Goal: Transaction & Acquisition: Book appointment/travel/reservation

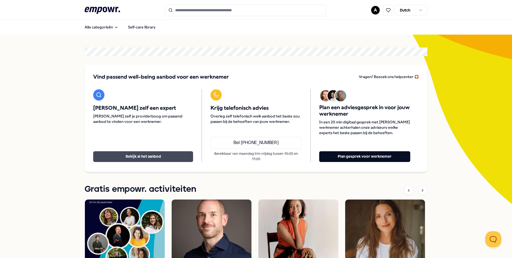
click at [143, 156] on button "Bekijk al het aanbod" at bounding box center [143, 156] width 100 height 11
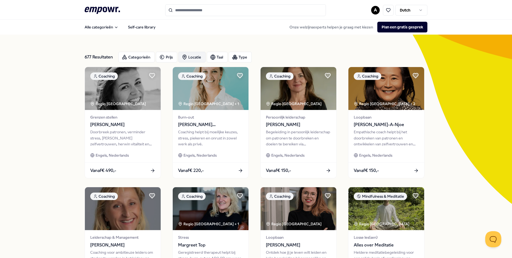
click at [186, 57] on div "Locatie" at bounding box center [191, 57] width 27 height 11
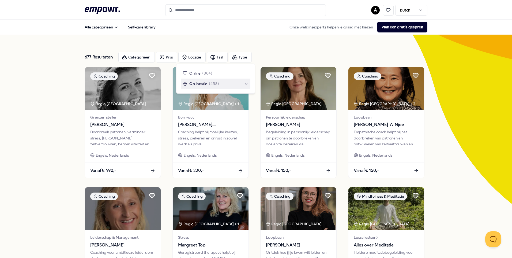
click at [194, 82] on span "Op locatie" at bounding box center [198, 84] width 18 height 6
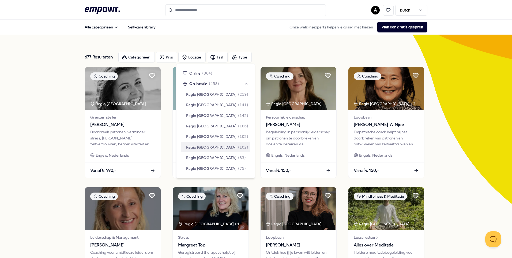
click at [193, 148] on span "Regio [GEOGRAPHIC_DATA]" at bounding box center [211, 147] width 50 height 6
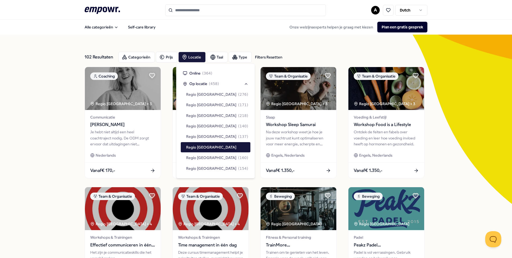
click at [59, 122] on div "102 Resultaten Filters Resetten Categorieën Prijs Locatie Taal Type Filters Res…" at bounding box center [256, 244] width 512 height 418
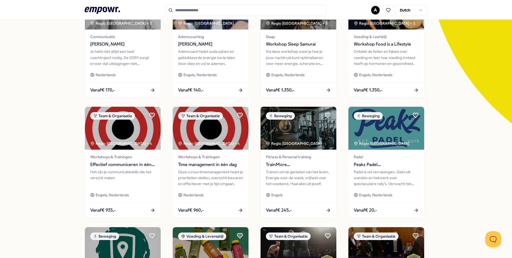
scroll to position [134, 0]
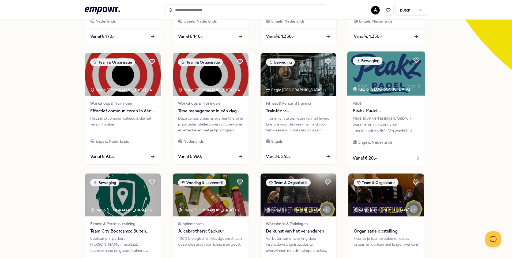
click at [415, 159] on icon at bounding box center [417, 158] width 6 height 6
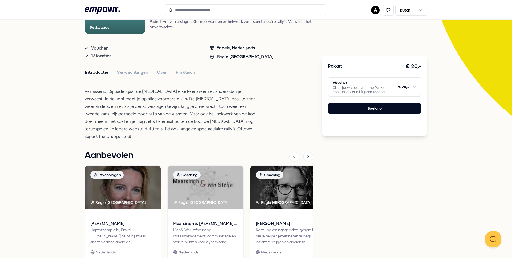
scroll to position [115, 0]
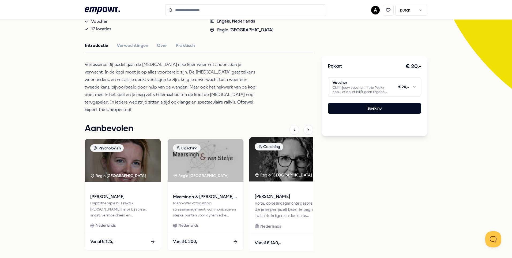
click at [269, 200] on div "Korte, oplossingsgerichte gesprekken die je helpen jezelf beter te begrijpen, i…" at bounding box center [288, 209] width 67 height 18
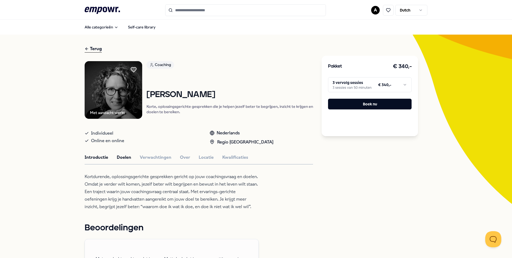
click at [121, 158] on button "Doelen" at bounding box center [124, 157] width 14 height 7
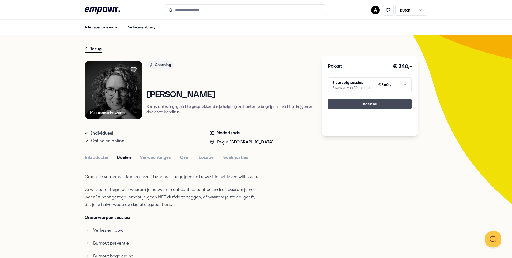
click at [362, 103] on button "Boek nu" at bounding box center [370, 104] width 84 height 11
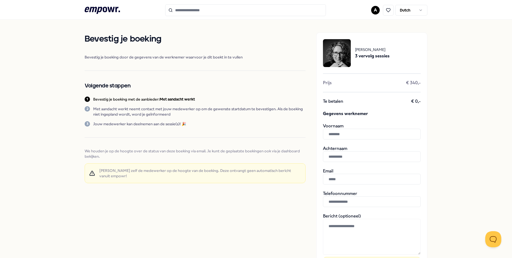
click at [353, 132] on input "text" at bounding box center [372, 134] width 98 height 11
click at [334, 134] on input "******" at bounding box center [372, 134] width 98 height 11
type input "******"
click at [334, 153] on input "text" at bounding box center [372, 156] width 98 height 11
type input "******"
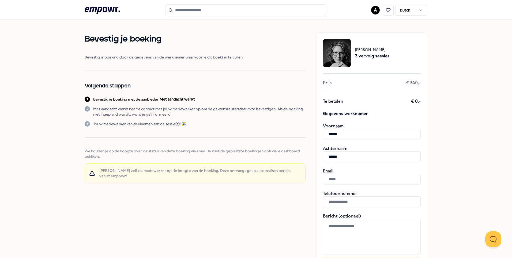
click at [329, 179] on input "text" at bounding box center [372, 179] width 98 height 11
click at [260, 204] on div "Bevestig je boeking Bevestig je boeking door de gegevens van de werknemer waarv…" at bounding box center [195, 177] width 221 height 290
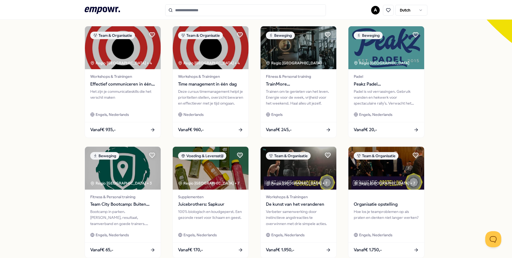
scroll to position [214, 0]
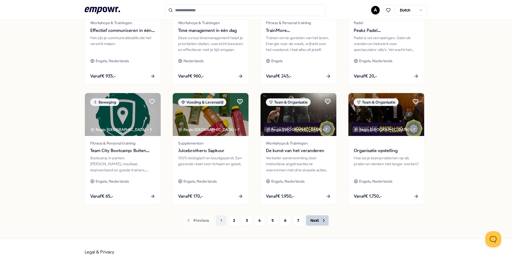
click at [312, 219] on button "Next" at bounding box center [317, 220] width 23 height 11
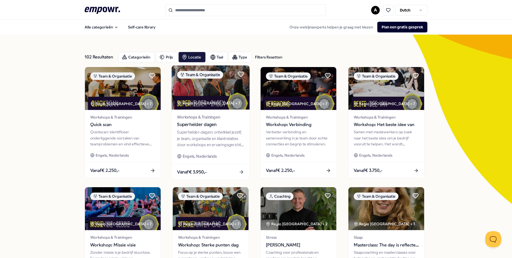
click at [192, 123] on span "Superhelder dagen" at bounding box center [210, 124] width 67 height 7
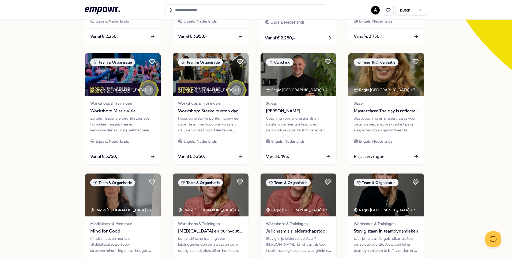
scroll to position [188, 0]
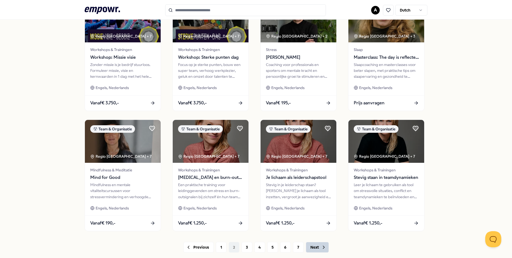
click at [314, 244] on button "Next" at bounding box center [317, 247] width 23 height 11
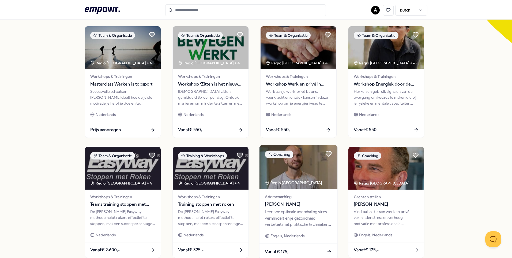
scroll to position [222, 0]
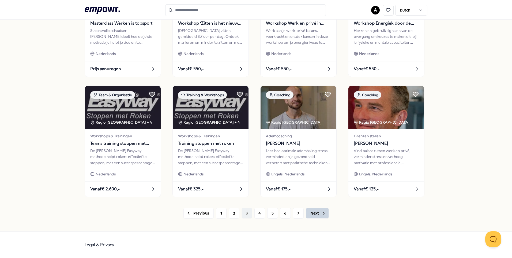
click at [313, 213] on button "Next" at bounding box center [317, 213] width 23 height 11
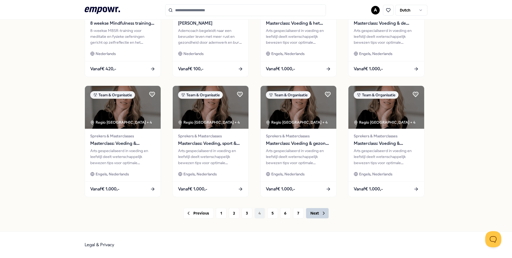
click at [313, 209] on button "Next" at bounding box center [317, 213] width 23 height 11
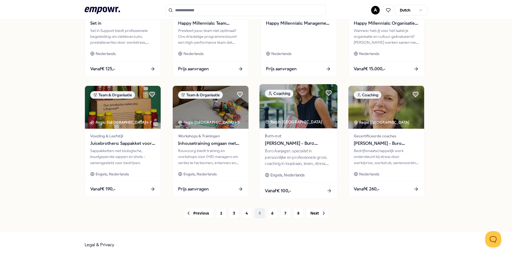
click at [303, 161] on div "Buro Aanjager: specialist in persoonlijke en professionele groei, coaching in l…" at bounding box center [298, 157] width 67 height 18
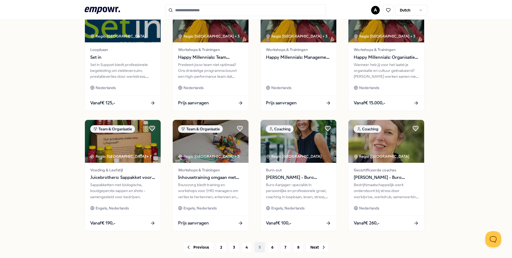
scroll to position [214, 0]
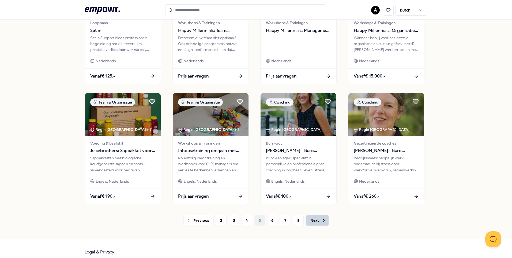
click at [313, 220] on button "Next" at bounding box center [317, 220] width 23 height 11
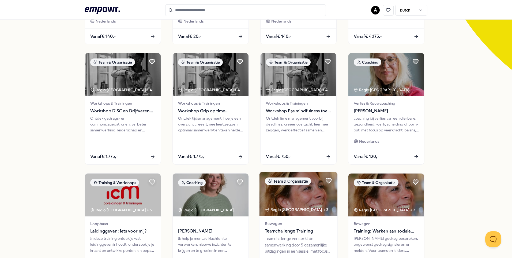
scroll to position [214, 0]
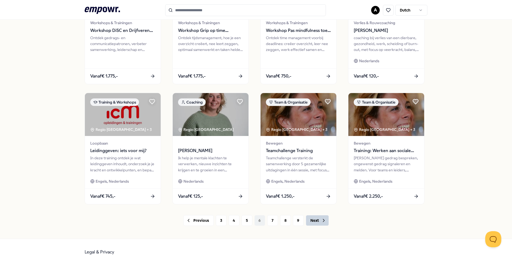
click at [315, 222] on button "Next" at bounding box center [317, 220] width 23 height 11
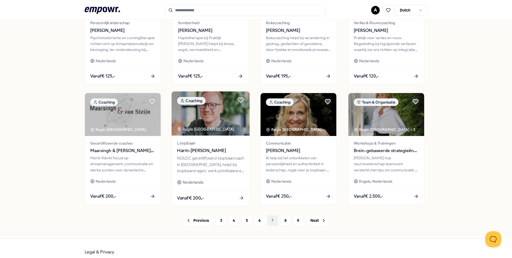
click at [194, 149] on span "Harm-[PERSON_NAME]" at bounding box center [210, 150] width 67 height 7
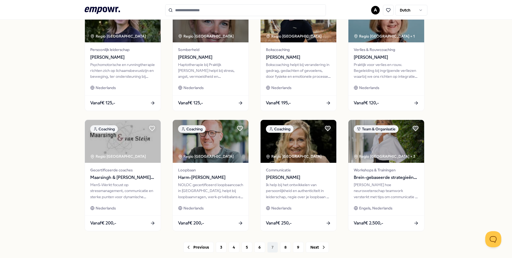
scroll to position [222, 0]
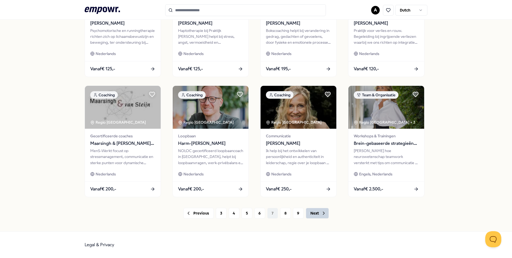
click at [316, 213] on button "Next" at bounding box center [317, 213] width 23 height 11
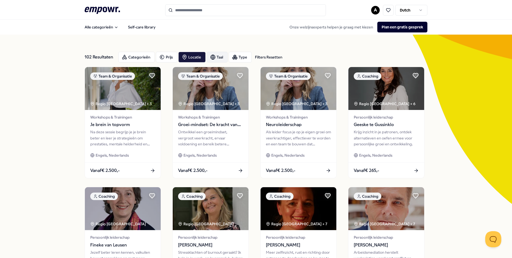
click at [214, 56] on div "Taal" at bounding box center [217, 57] width 21 height 11
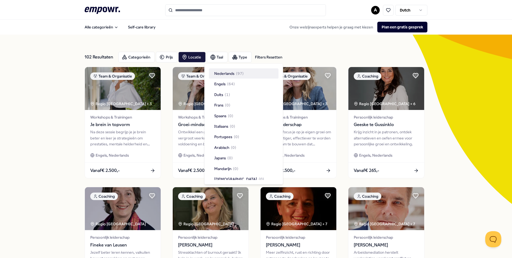
click at [225, 72] on span "Nederlands" at bounding box center [224, 73] width 20 height 6
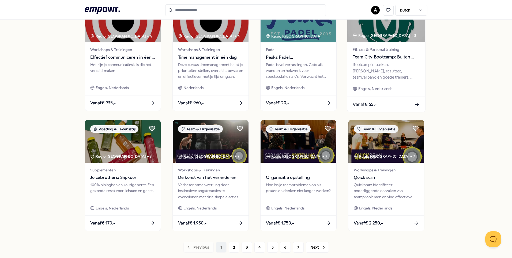
scroll to position [222, 0]
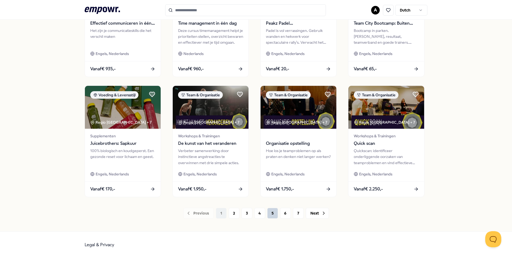
click at [268, 214] on button "5" at bounding box center [272, 213] width 11 height 11
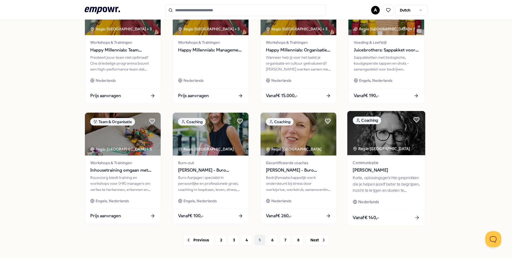
scroll to position [222, 0]
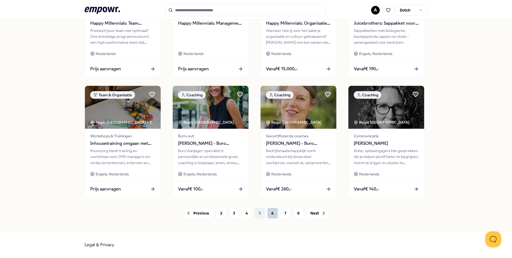
click at [271, 214] on button "6" at bounding box center [272, 213] width 11 height 11
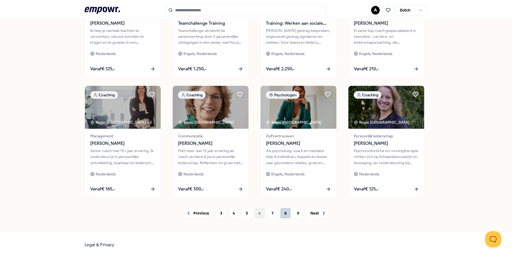
click at [284, 214] on button "8" at bounding box center [285, 213] width 11 height 11
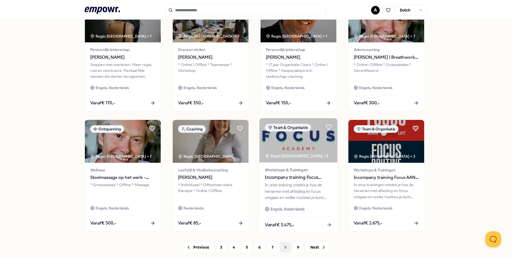
scroll to position [214, 0]
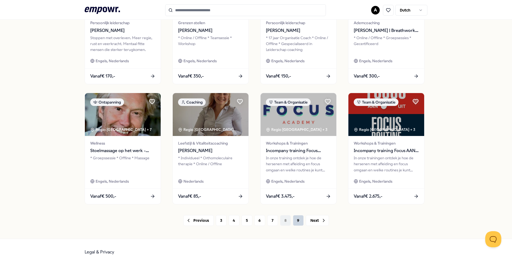
click at [297, 219] on button "9" at bounding box center [298, 220] width 11 height 11
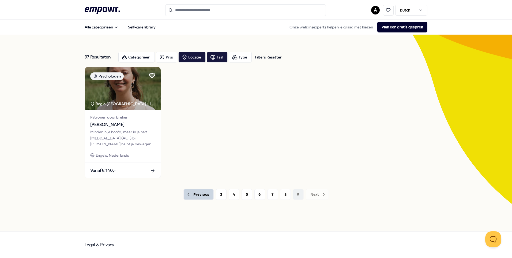
click at [197, 193] on button "Previous" at bounding box center [198, 194] width 30 height 11
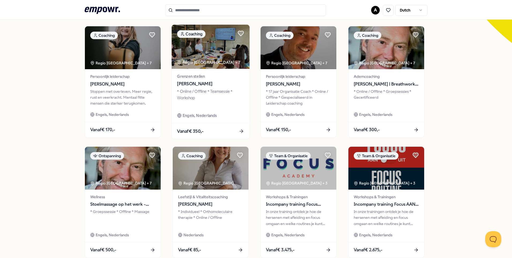
scroll to position [222, 0]
